Goal: Use online tool/utility: Utilize a website feature to perform a specific function

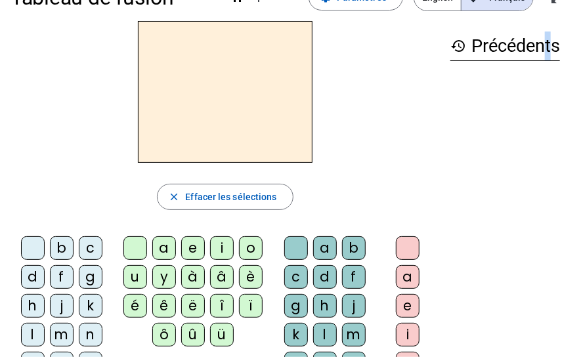
scroll to position [37, 0]
click at [37, 333] on div "l" at bounding box center [33, 335] width 24 height 24
click at [192, 244] on div "e" at bounding box center [193, 249] width 24 height 24
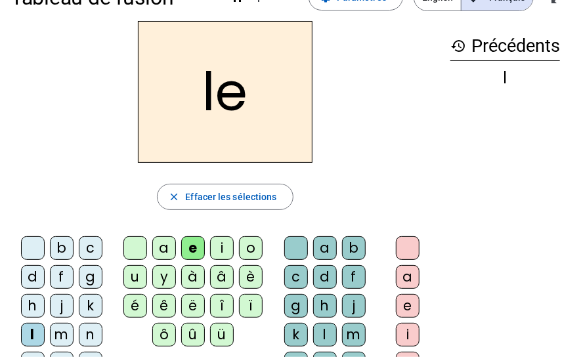
click at [162, 249] on div "a" at bounding box center [164, 249] width 24 height 24
click at [220, 244] on div "i" at bounding box center [222, 249] width 24 height 24
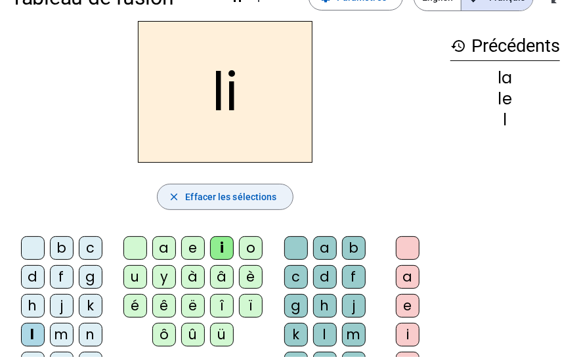
click at [173, 193] on mat-icon "close" at bounding box center [174, 197] width 12 height 12
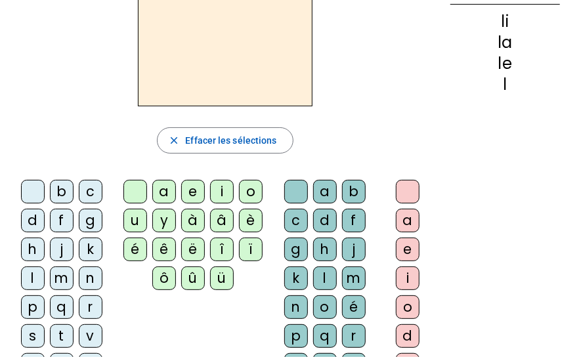
scroll to position [106, 0]
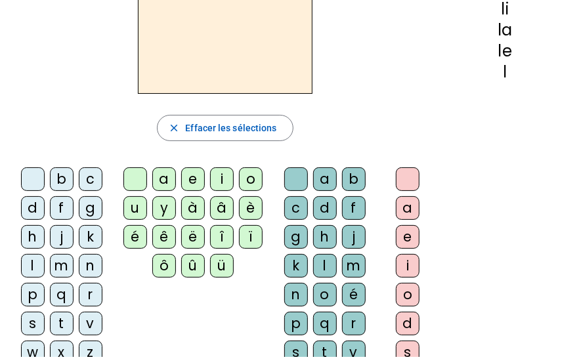
click at [58, 326] on div "t" at bounding box center [62, 324] width 24 height 24
click at [163, 176] on div "a" at bounding box center [164, 180] width 24 height 24
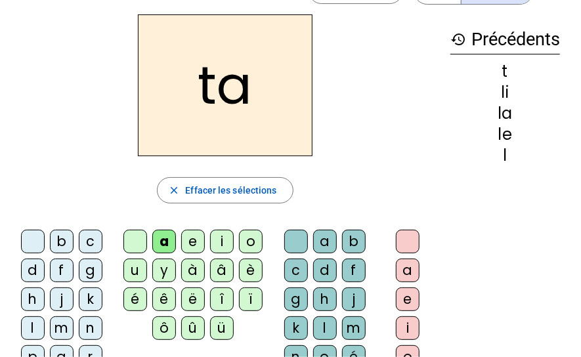
scroll to position [0, 0]
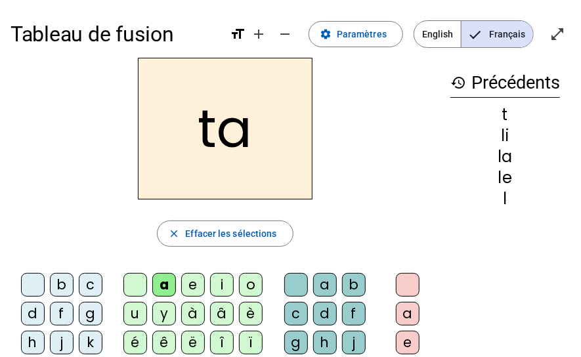
click at [192, 286] on div "e" at bounding box center [193, 285] width 24 height 24
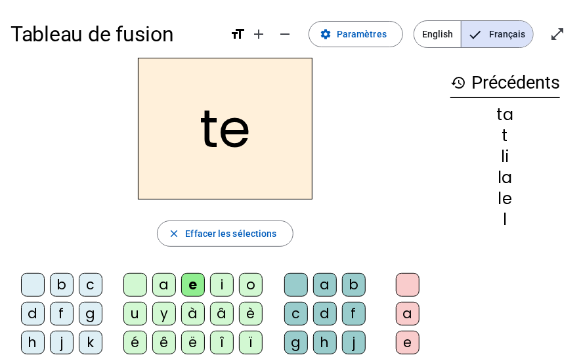
click at [132, 313] on div "u" at bounding box center [136, 314] width 24 height 24
